Goal: Communication & Community: Answer question/provide support

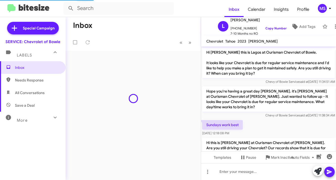
scroll to position [228, 0]
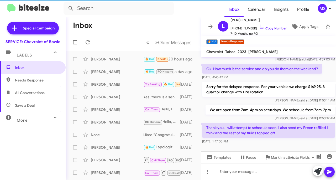
click at [115, 97] on div "[PERSON_NAME]" at bounding box center [117, 96] width 52 height 5
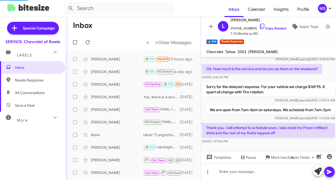
click at [114, 87] on div "[PERSON_NAME] Try Pausing 🔥 Hot Needs Response Can you update me on the seatbel…" at bounding box center [133, 84] width 127 height 10
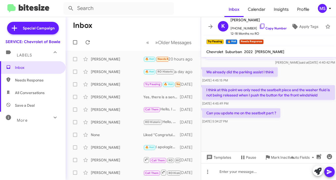
scroll to position [433, 0]
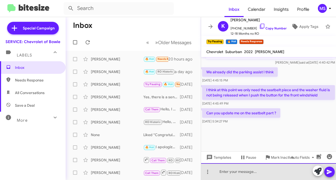
drag, startPoint x: 239, startPoint y: 174, endPoint x: 241, endPoint y: 171, distance: 3.2
click at [240, 172] on div at bounding box center [268, 171] width 135 height 17
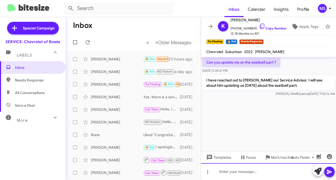
scroll to position [1079, 0]
click at [111, 71] on div "[PERSON_NAME]" at bounding box center [117, 71] width 52 height 5
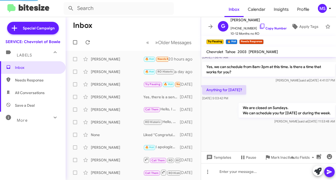
scroll to position [463, 0]
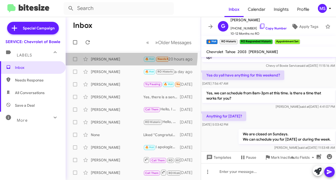
click at [107, 53] on span "[PERSON_NAME] 🔥 Hot Needs Response Thank you. I will attempt to schedule soon. …" at bounding box center [133, 59] width 135 height 13
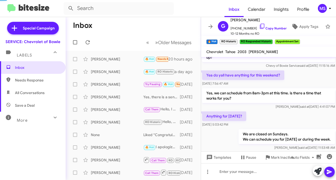
scroll to position [238, 0]
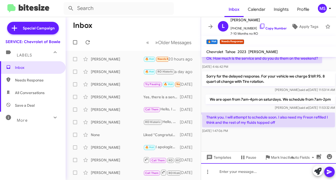
click at [246, 172] on div at bounding box center [268, 171] width 135 height 17
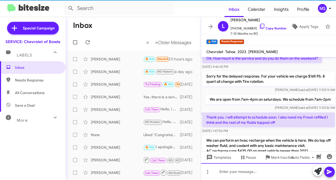
scroll to position [0, 0]
